Goal: Find specific page/section: Find specific page/section

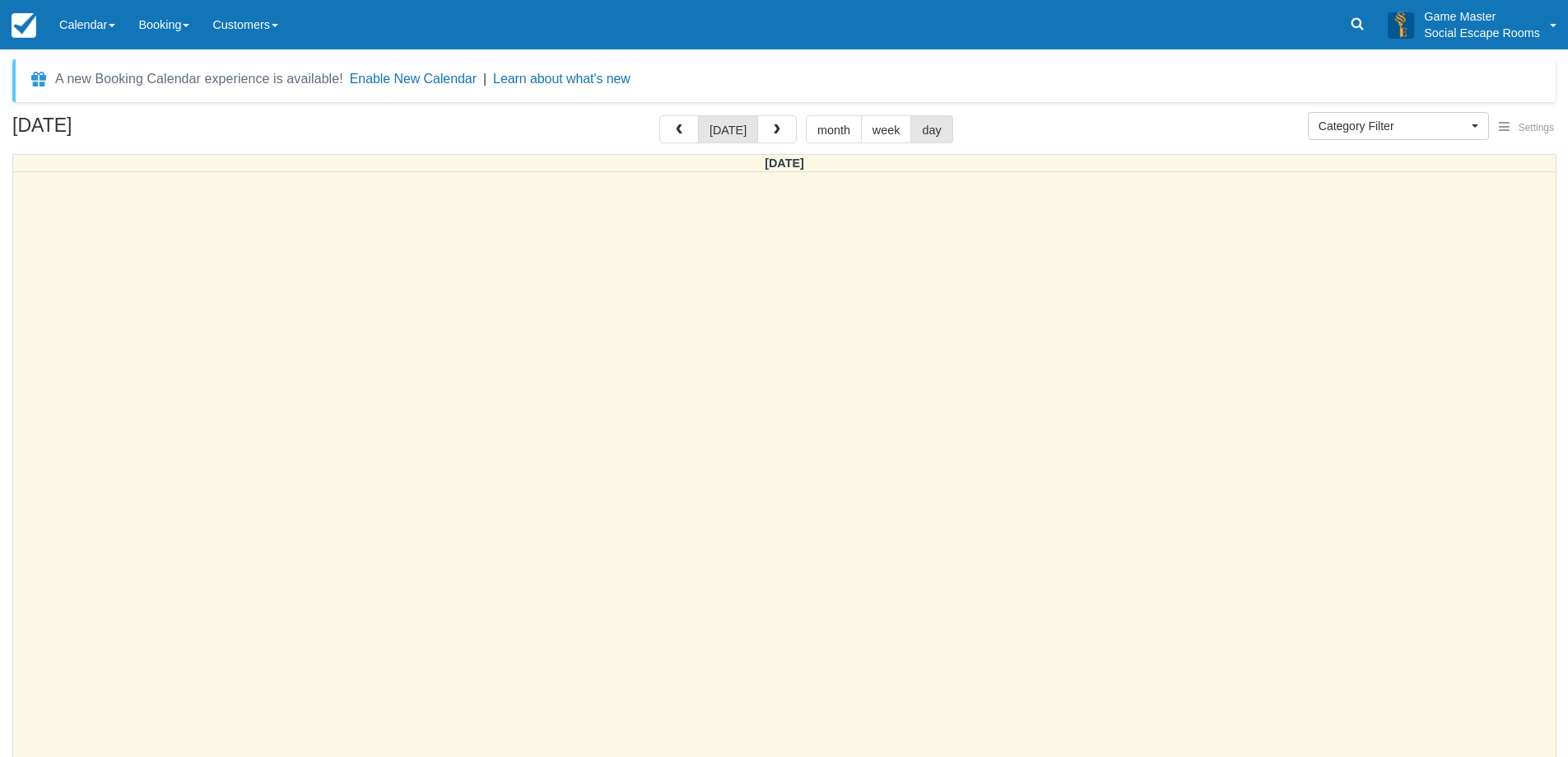
select select
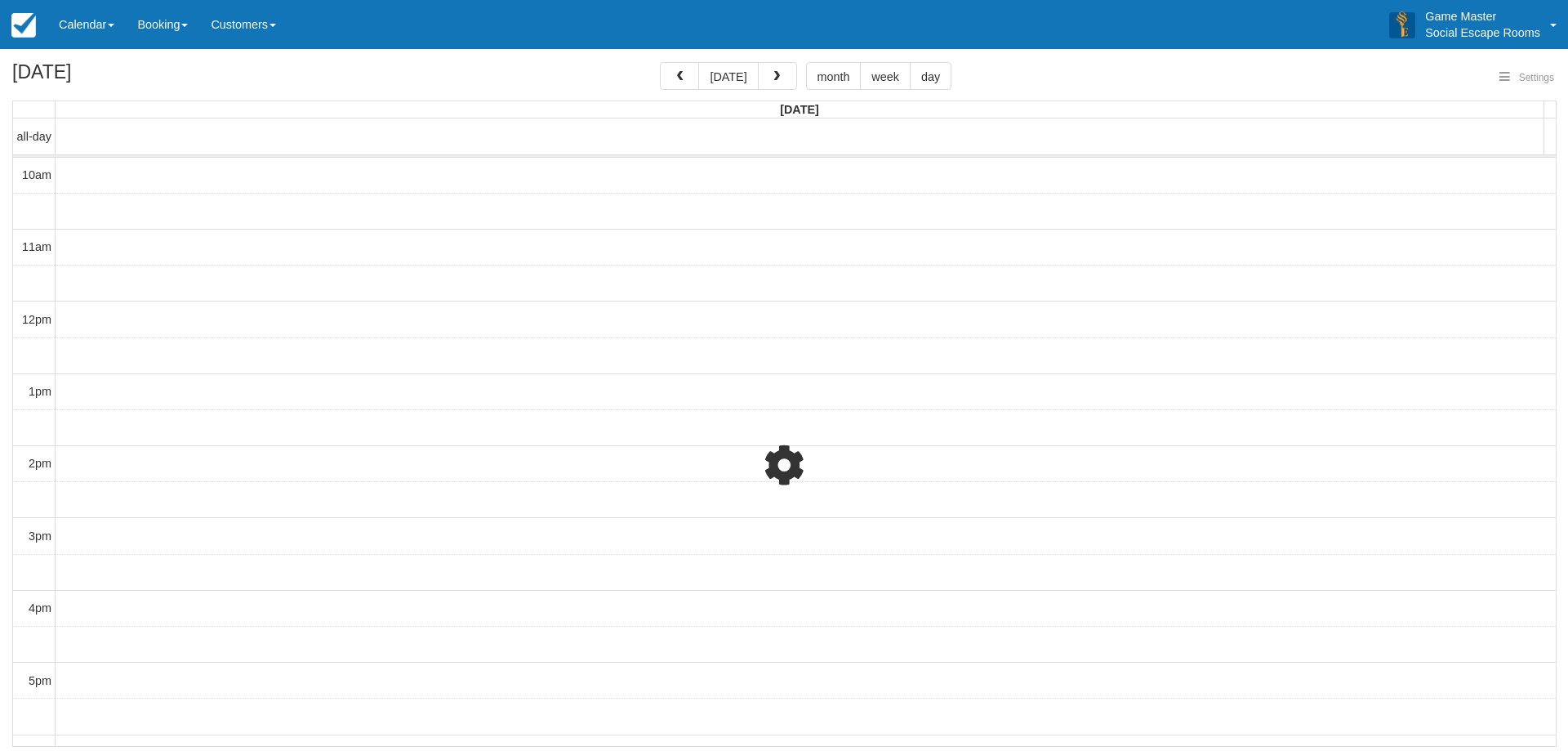
select select
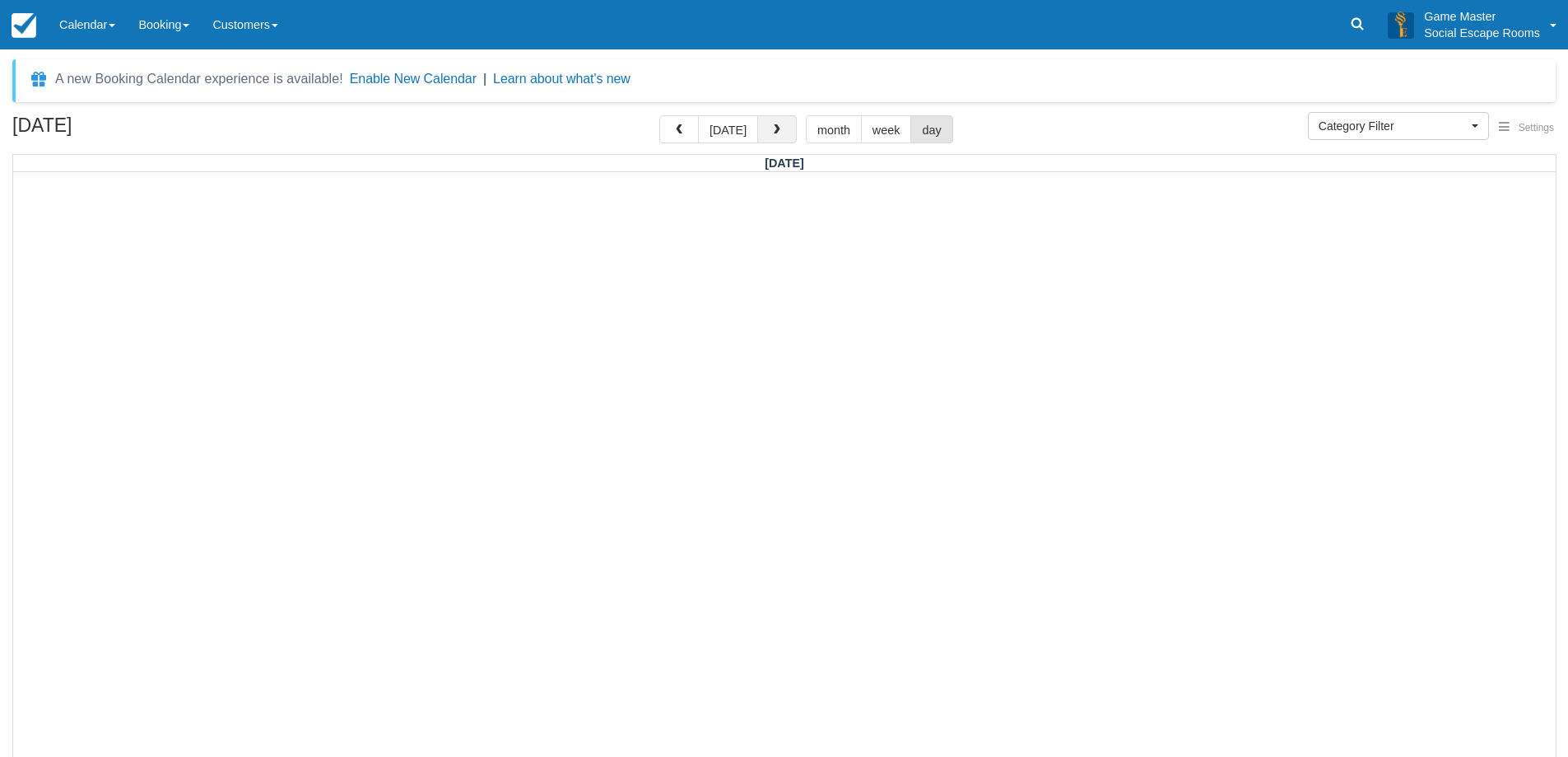
click at [777, 142] on button "button" at bounding box center [777, 129] width 40 height 28
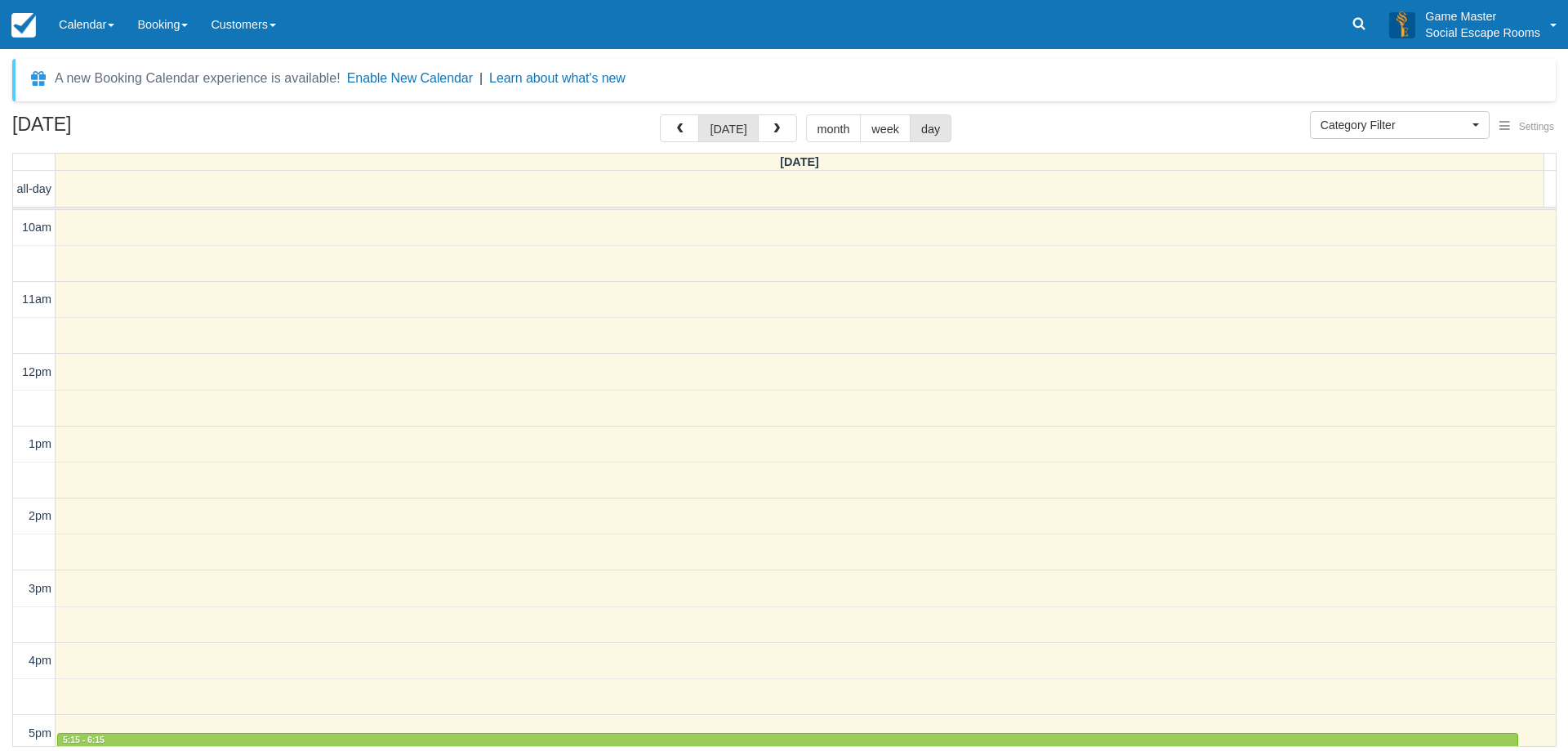
scroll to position [326, 0]
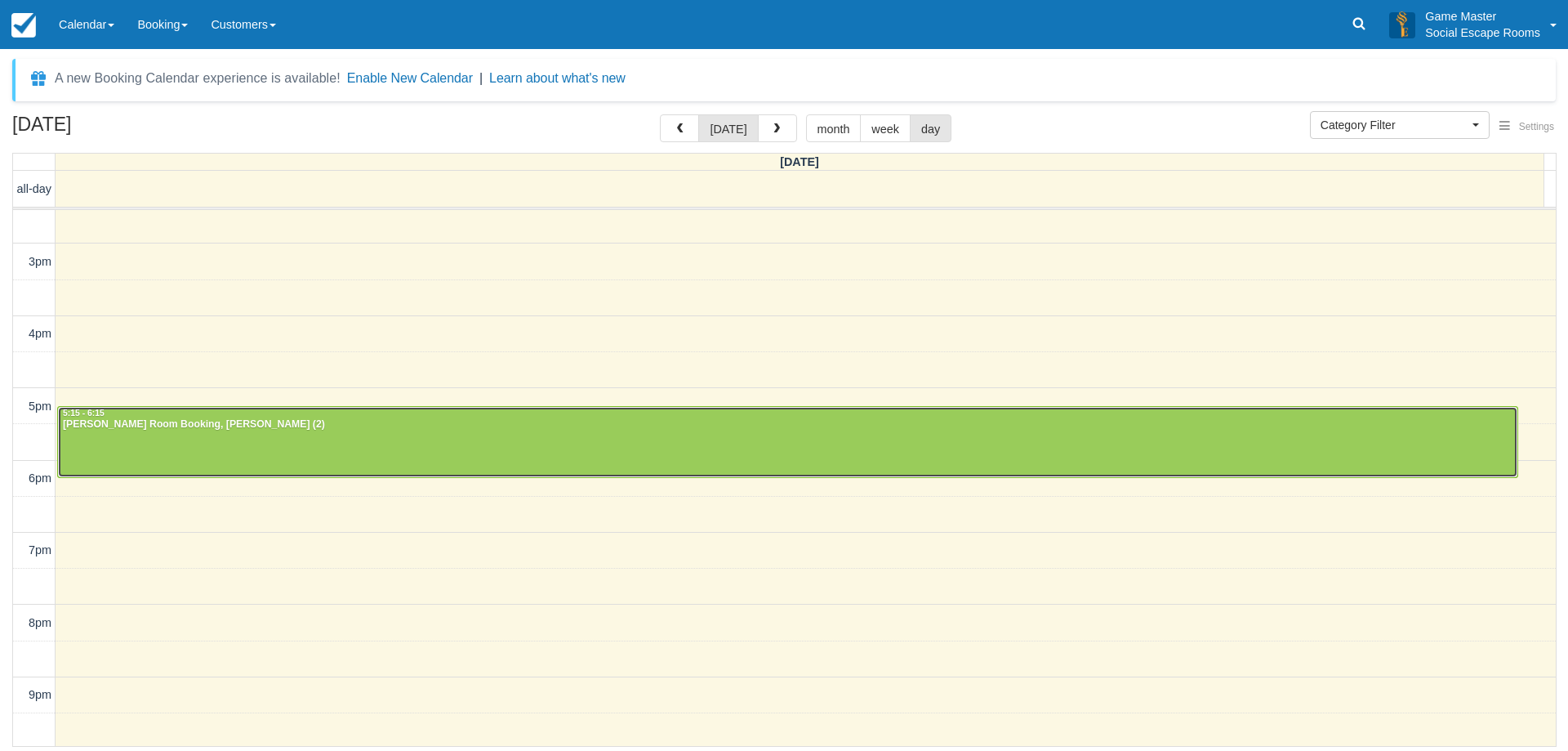
click at [694, 421] on div "Penn Burrows - Ransom Room Booking, Ransom (2)" at bounding box center [787, 425] width 1451 height 13
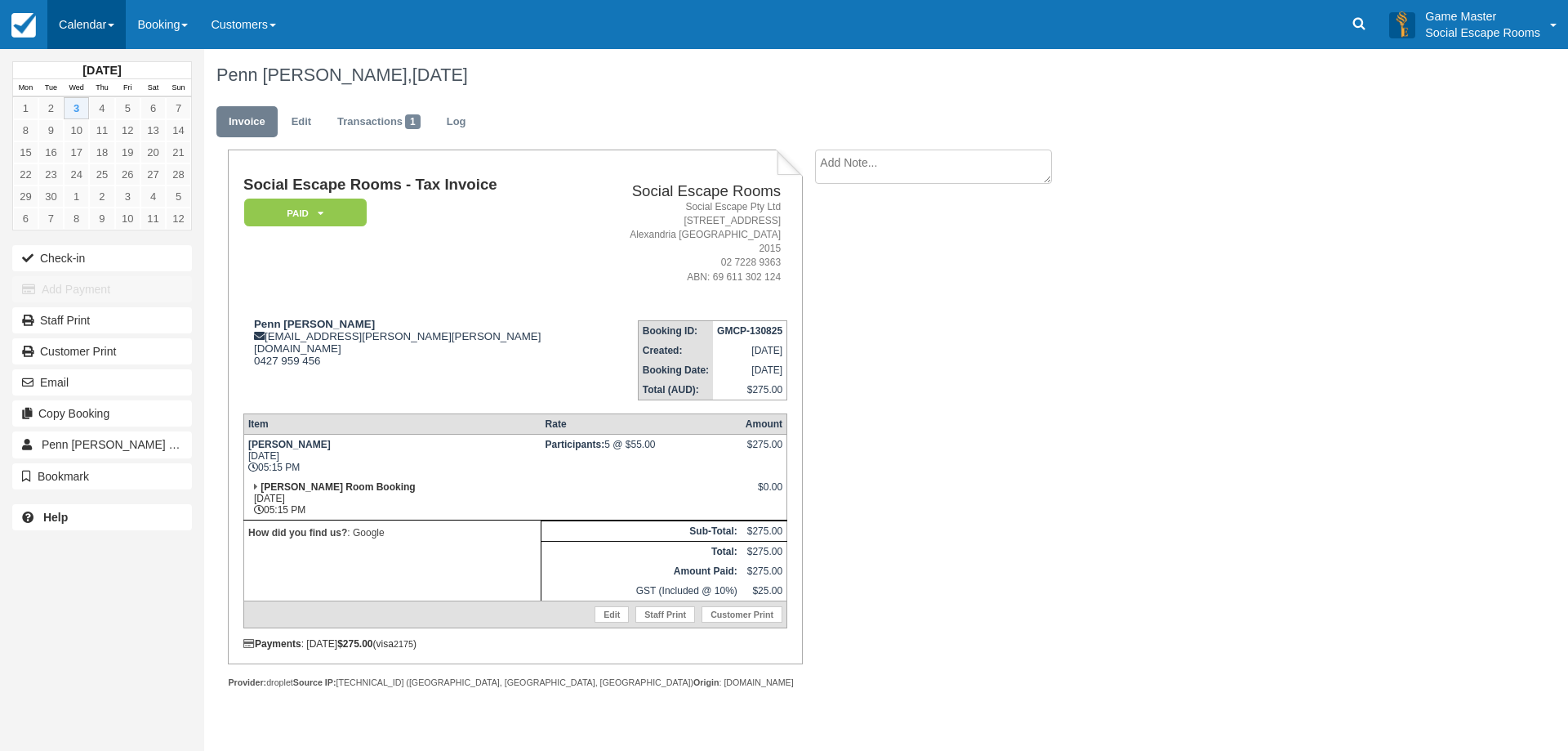
click at [95, 36] on link "Calendar" at bounding box center [87, 24] width 79 height 49
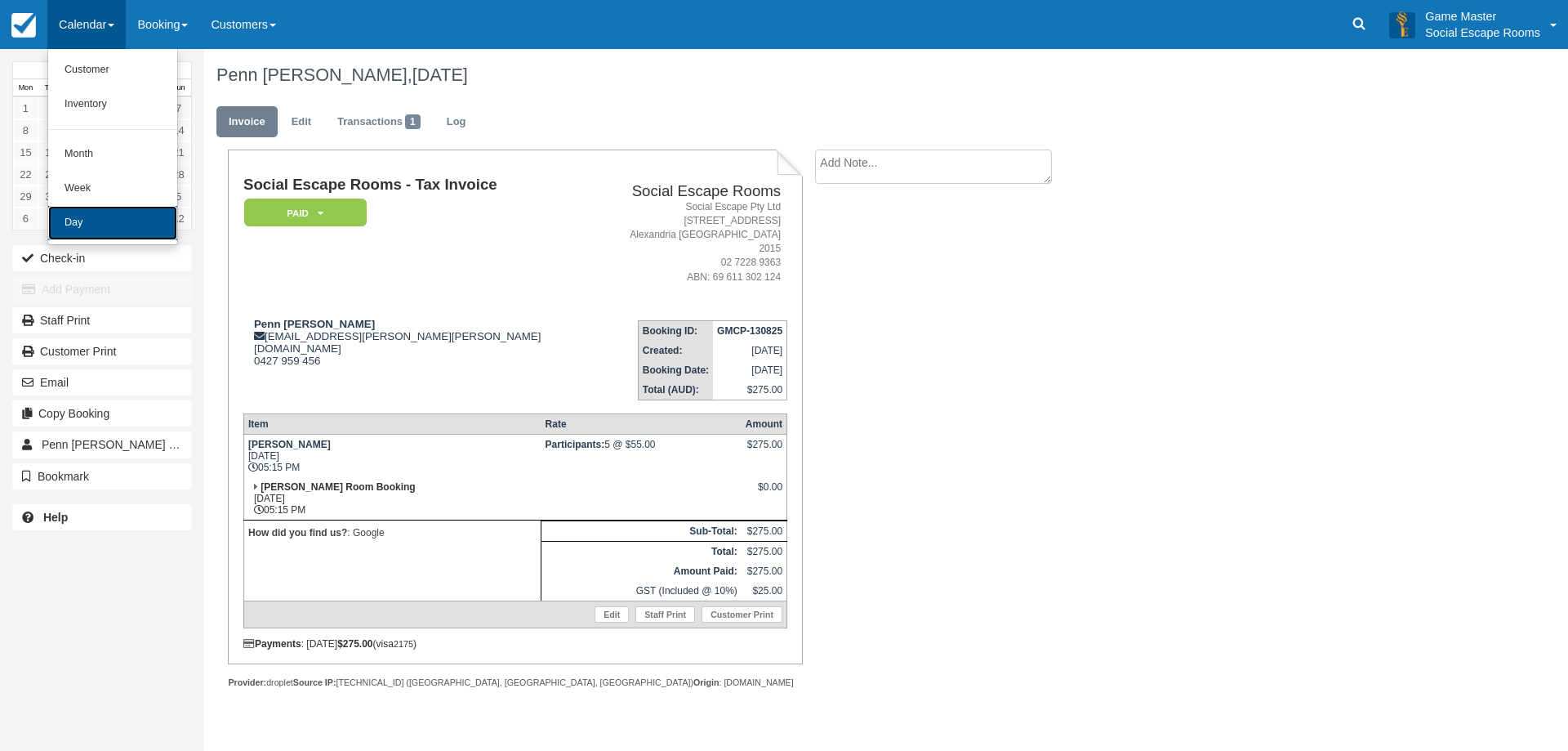
click at [149, 230] on link "Day" at bounding box center [113, 223] width 129 height 35
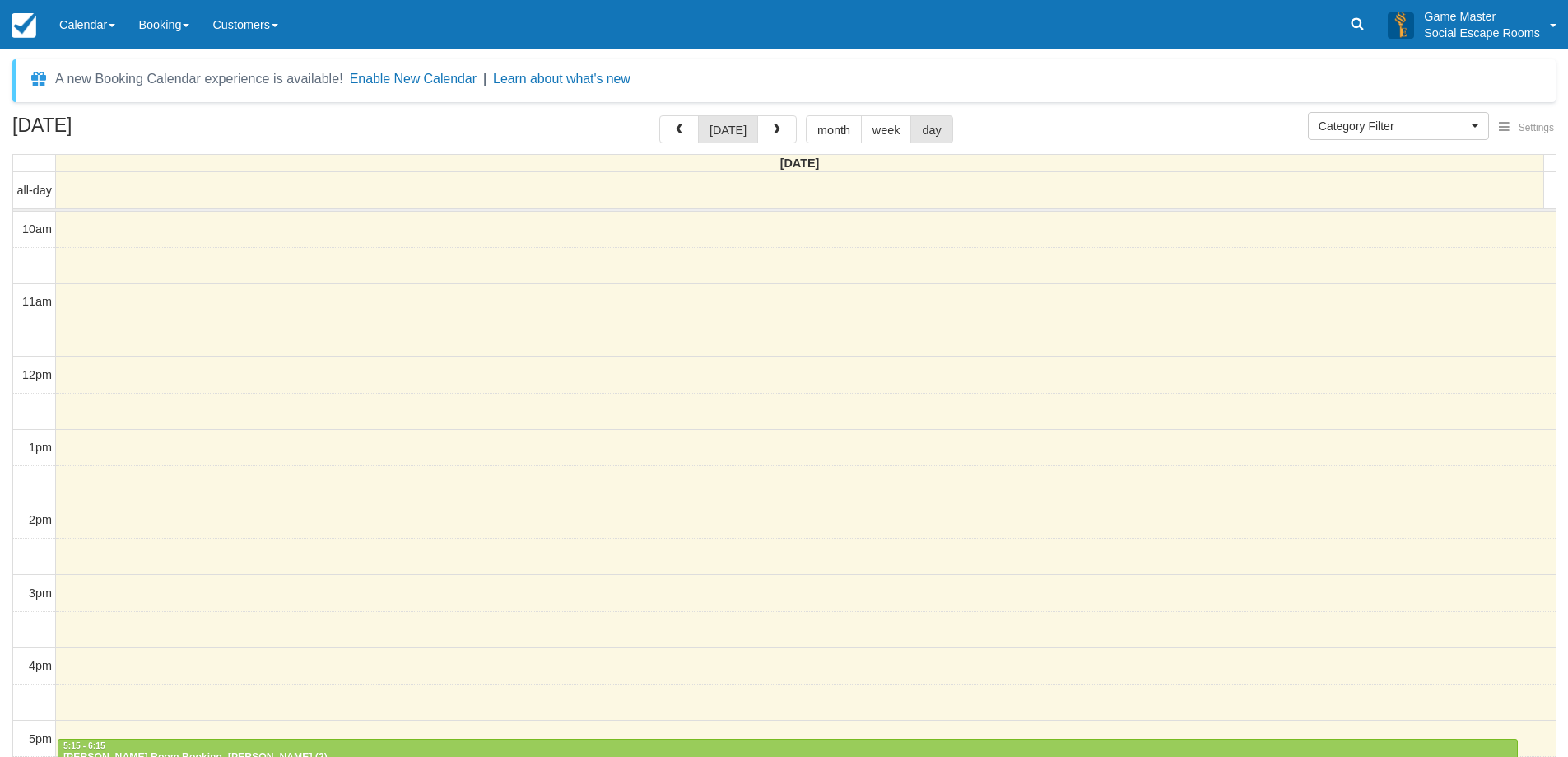
select select
click at [78, 28] on link "Calendar" at bounding box center [88, 25] width 79 height 49
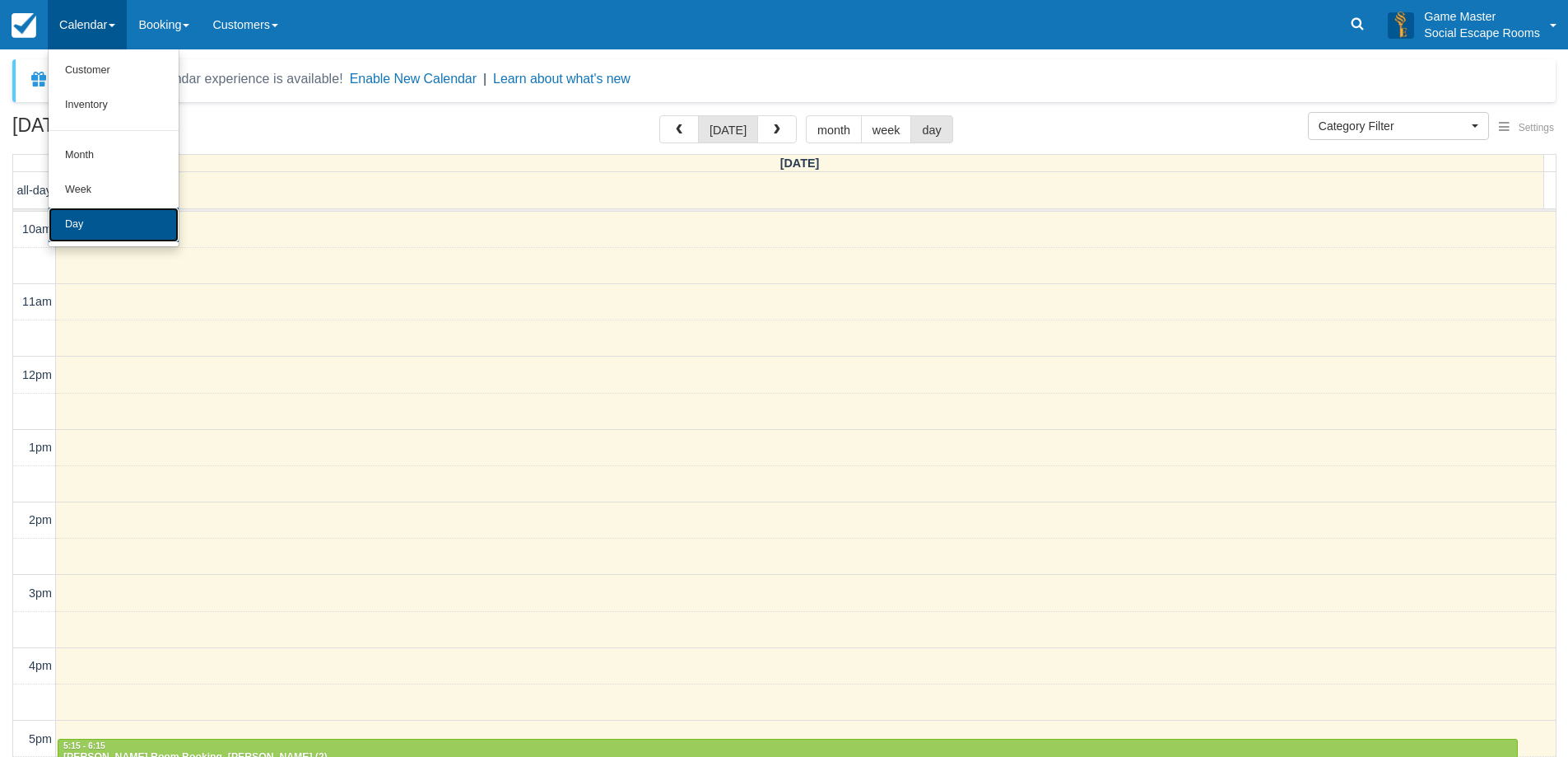
click at [136, 236] on link "Day" at bounding box center [114, 224] width 130 height 35
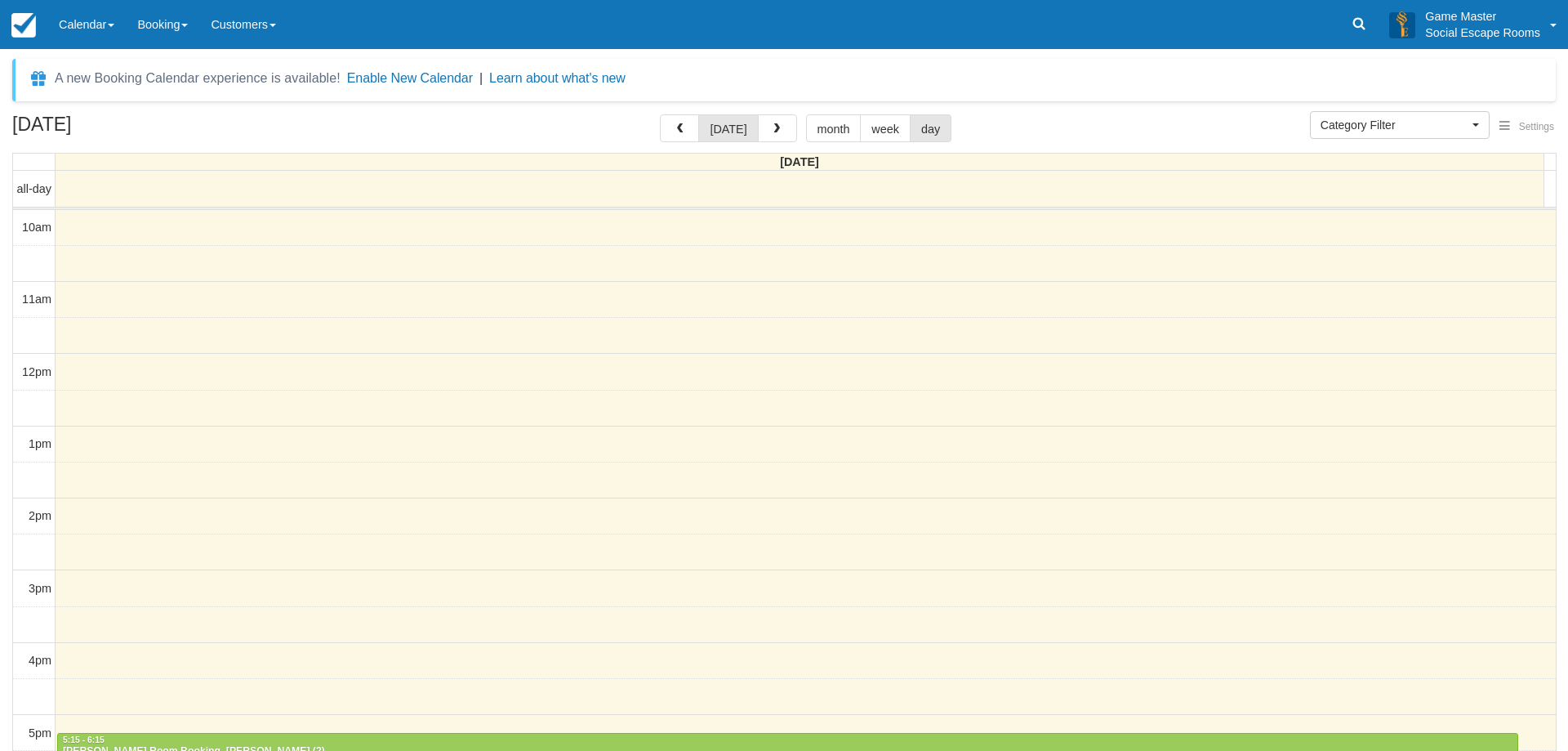
select select
